Goal: Check status: Check status

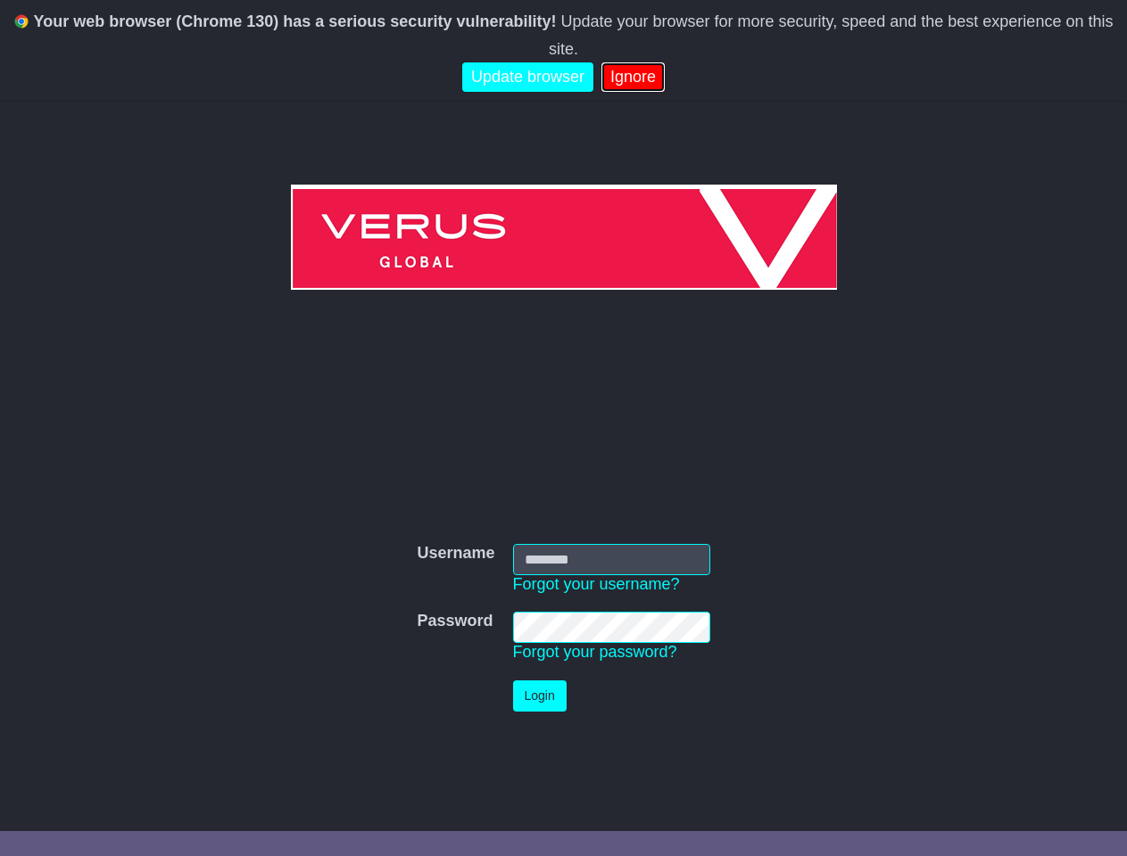
click at [628, 62] on link "Ignore" at bounding box center [632, 76] width 63 height 29
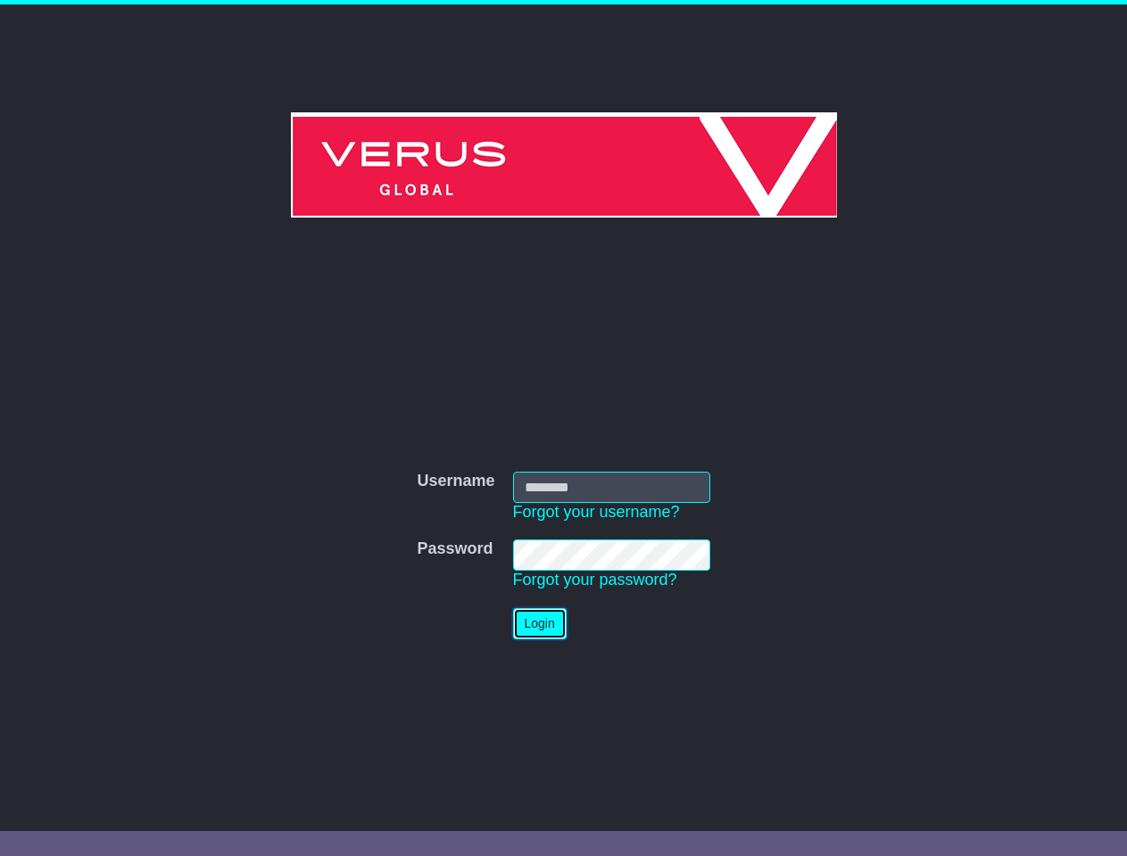
click at [564, 628] on button "Login" at bounding box center [540, 623] width 54 height 31
click at [596, 584] on link "Forgot your password?" at bounding box center [595, 580] width 164 height 18
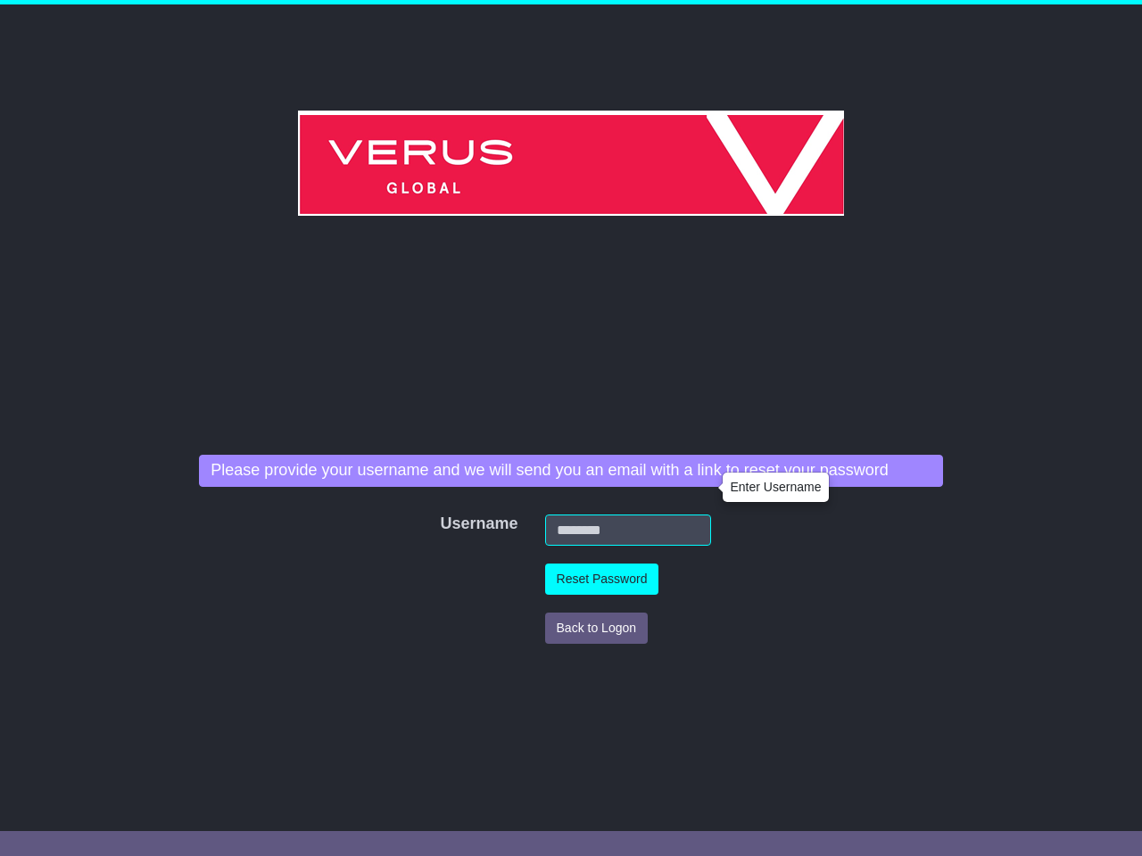
click at [595, 652] on td "Back to Logon" at bounding box center [628, 628] width 184 height 49
click at [540, 696] on div "Username Username Forgot your username? Password Password Forgot your password?…" at bounding box center [570, 540] width 761 height 508
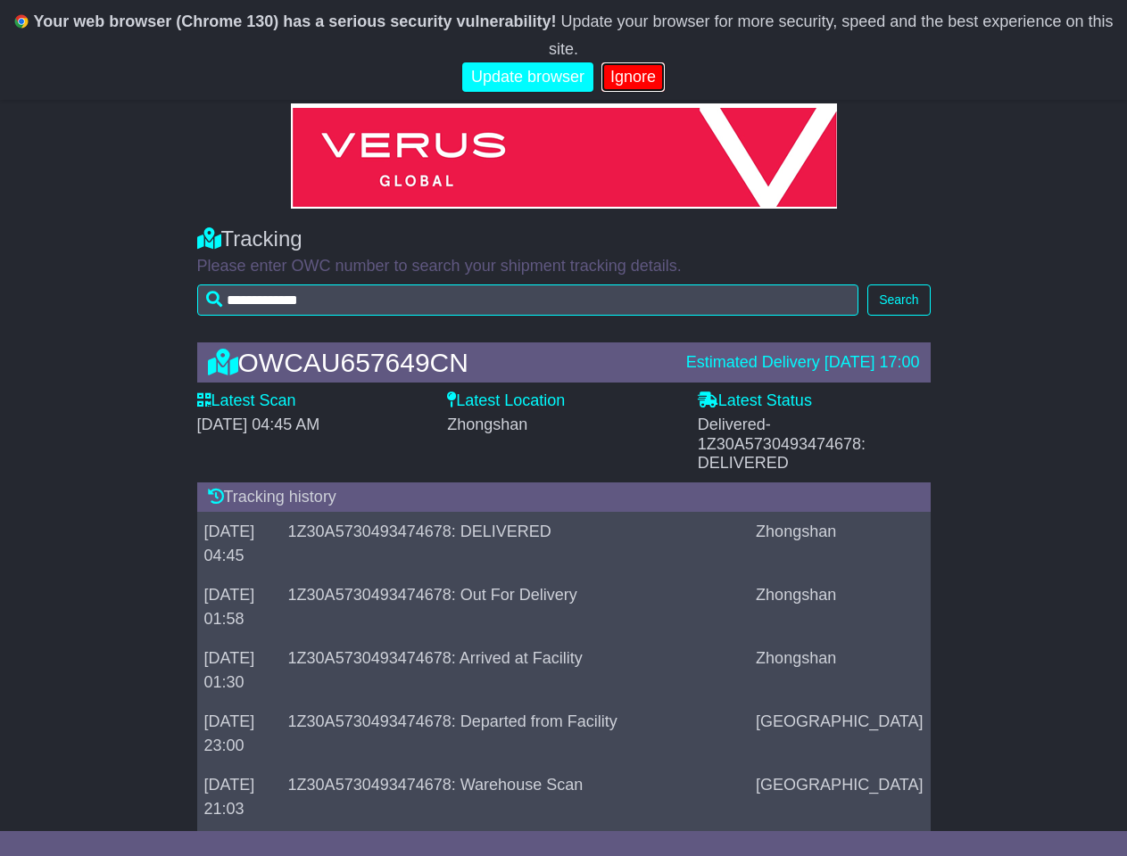
click at [628, 62] on link "Ignore" at bounding box center [632, 76] width 63 height 29
